Goal: Information Seeking & Learning: Learn about a topic

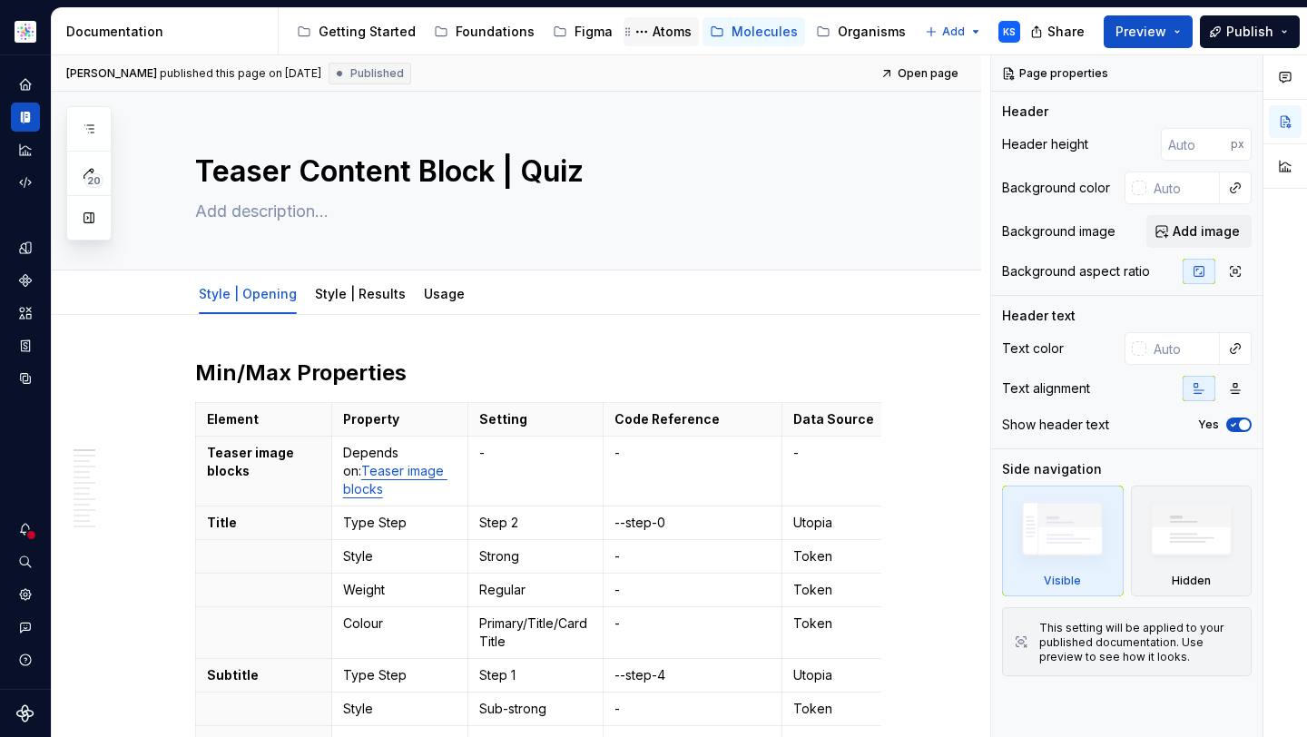
click at [664, 24] on div "Atoms" at bounding box center [671, 32] width 39 height 18
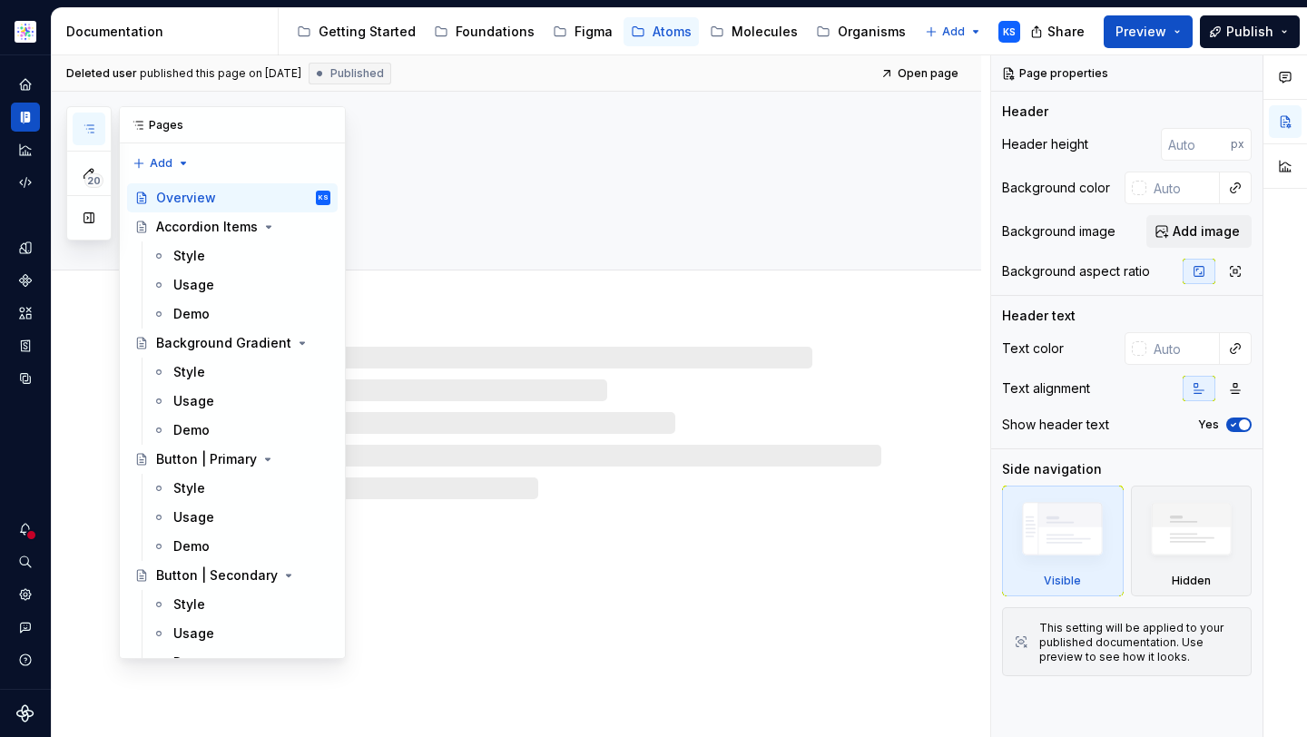
click at [88, 128] on icon "button" at bounding box center [88, 128] width 9 height 7
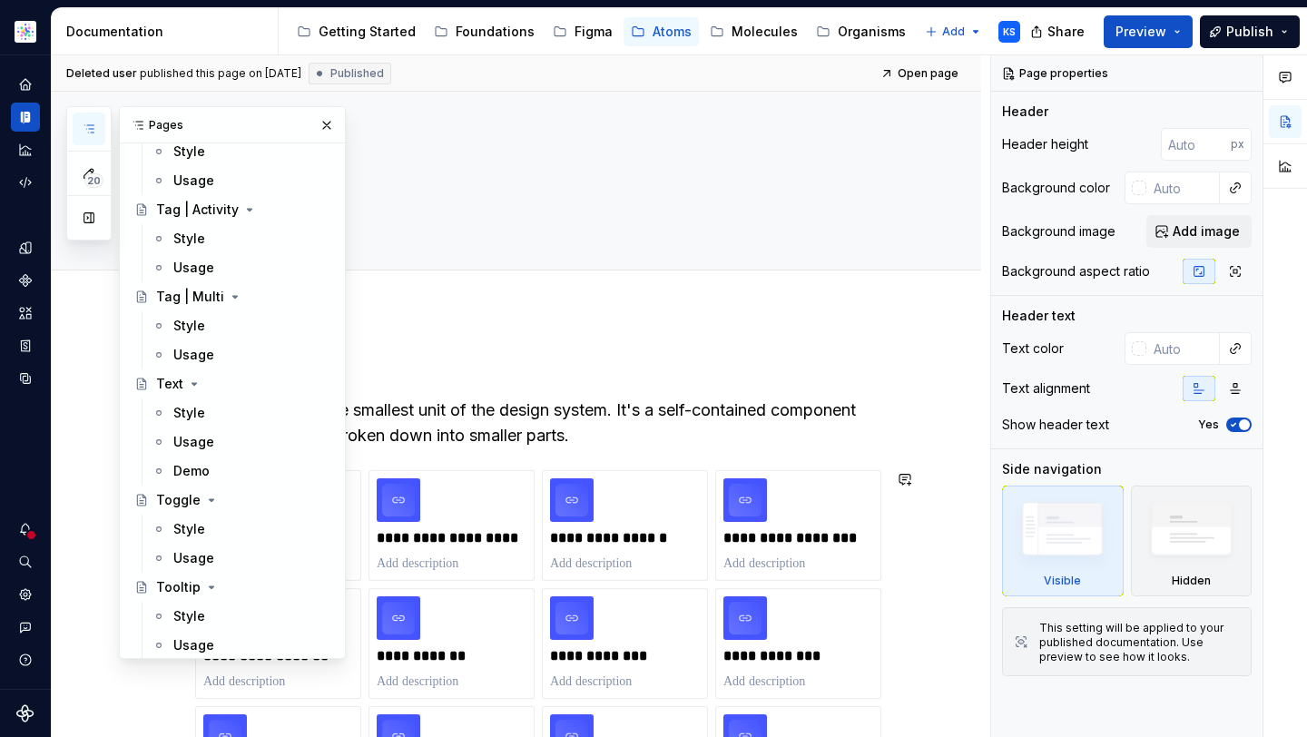
scroll to position [8301, 0]
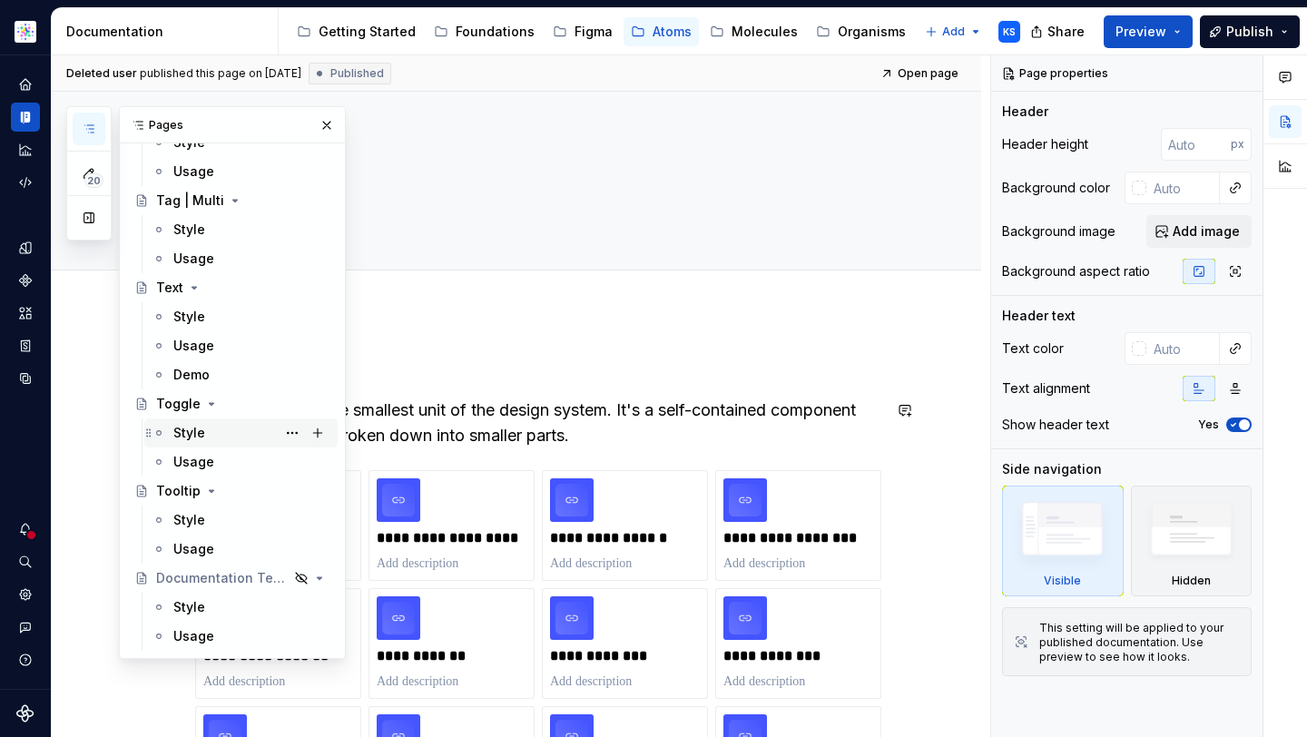
click at [215, 432] on div "Style" at bounding box center [251, 432] width 157 height 25
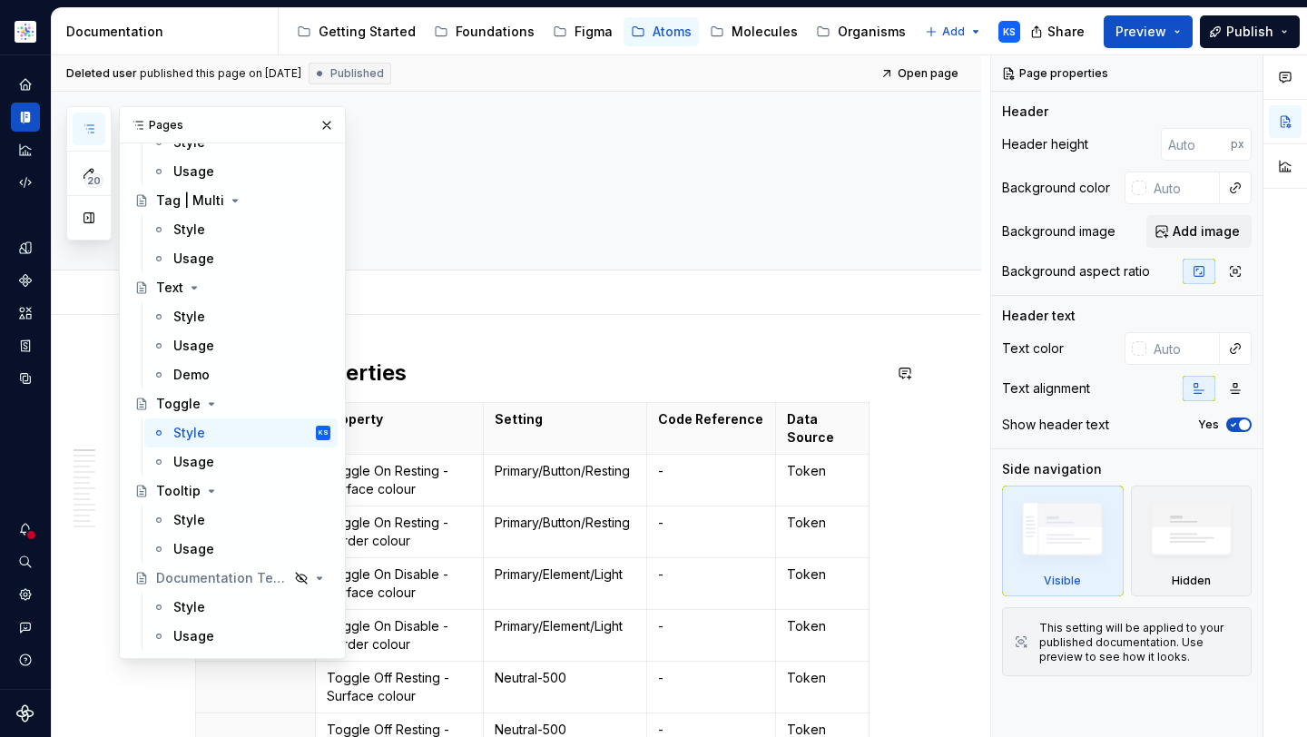
click at [505, 362] on h2 "Min/Max Properties" at bounding box center [538, 372] width 686 height 29
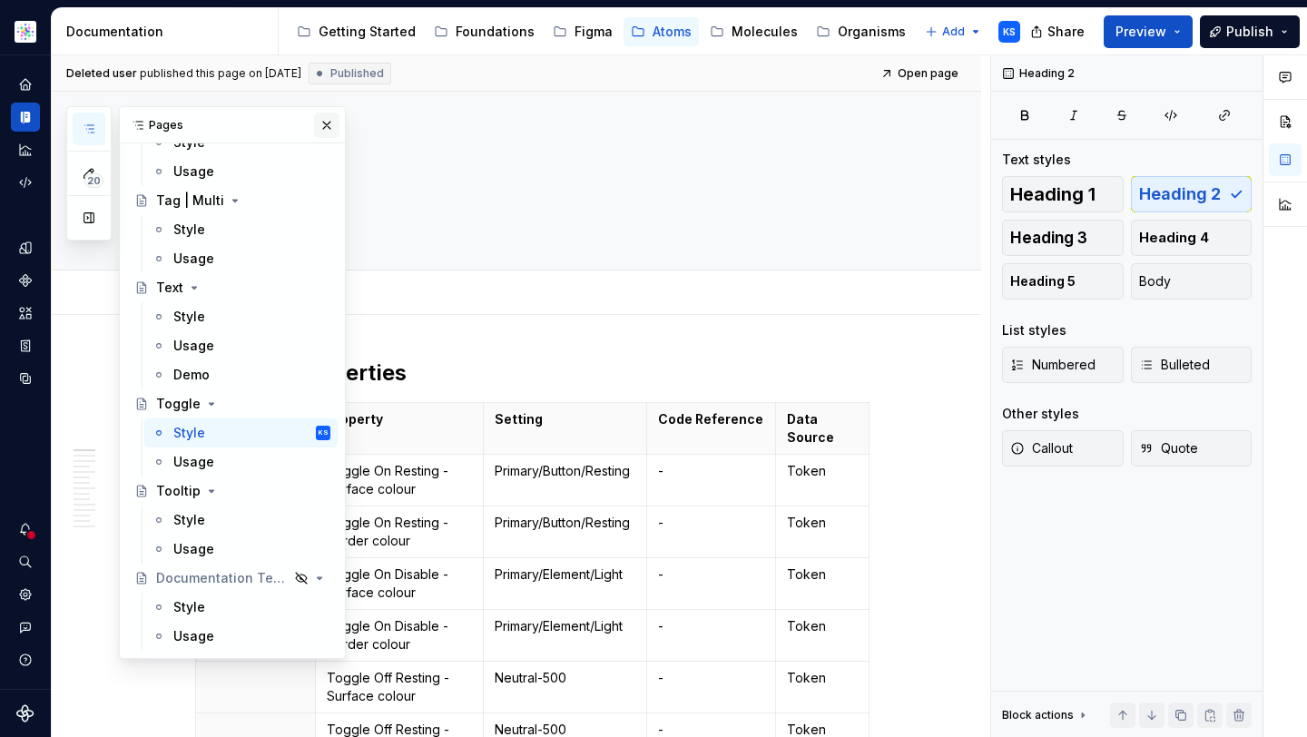
click at [326, 123] on button "button" at bounding box center [326, 125] width 25 height 25
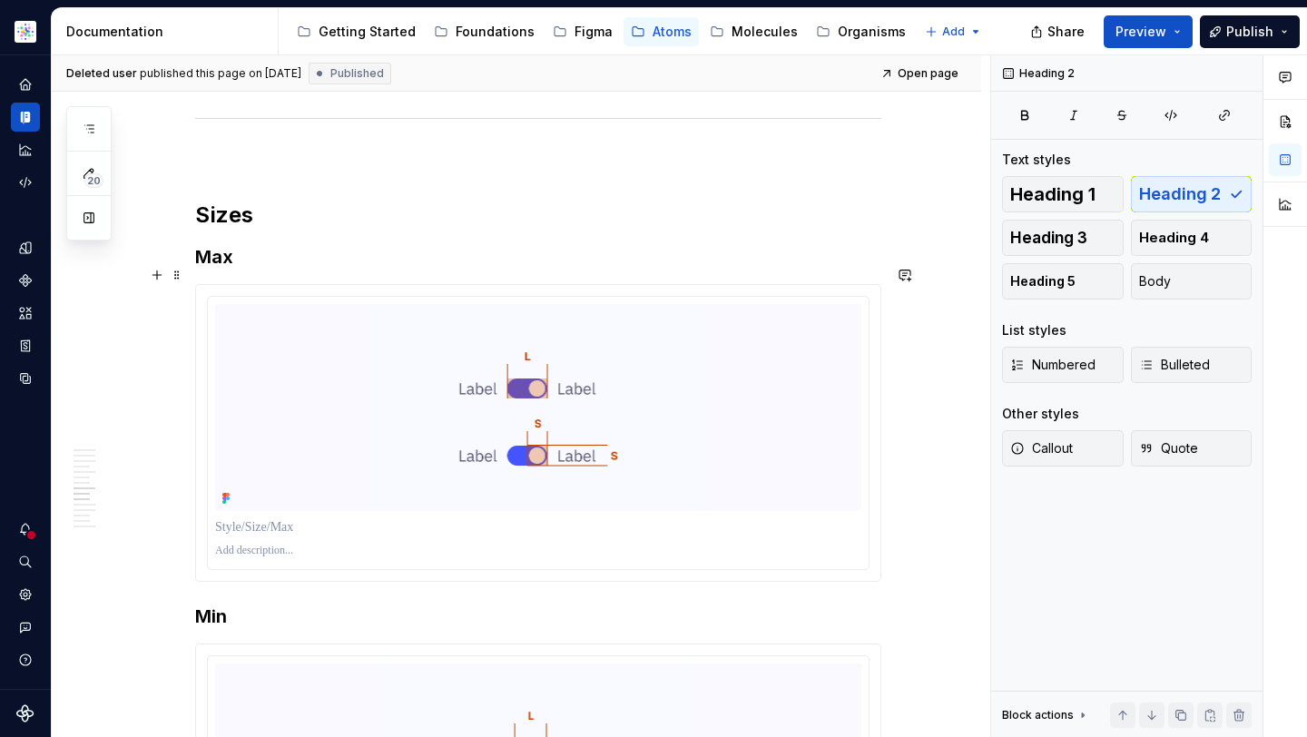
type textarea "*"
